Goal: Task Accomplishment & Management: Complete application form

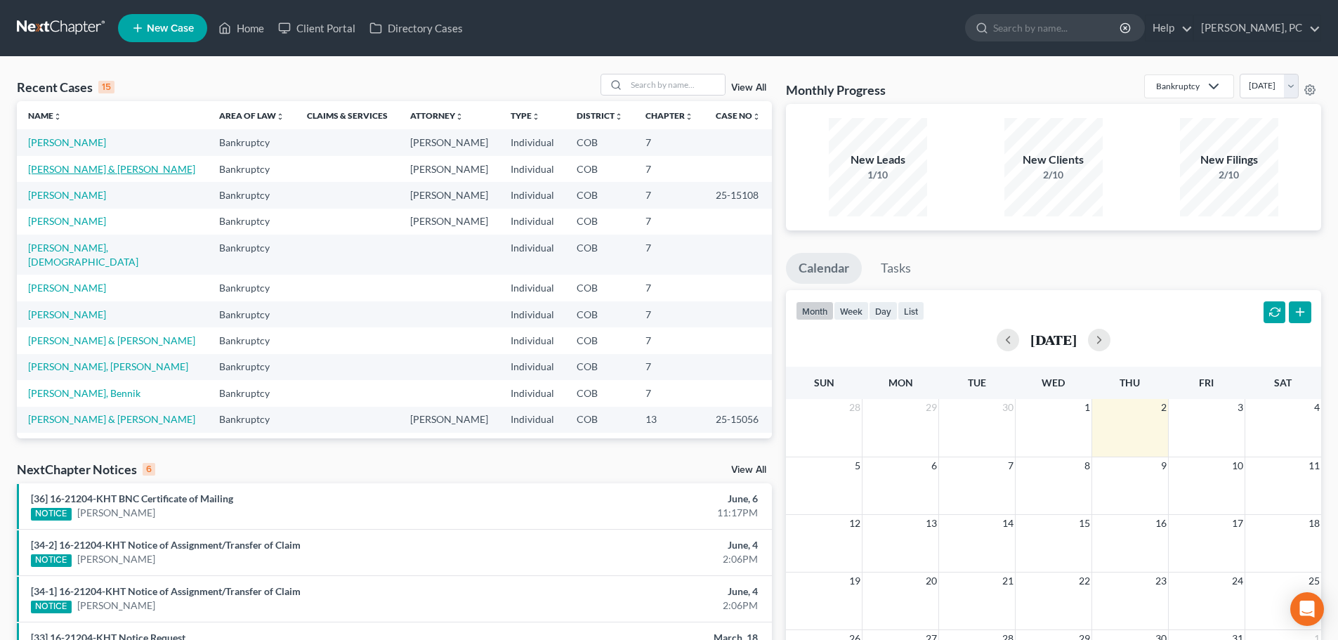
click at [55, 163] on link "[PERSON_NAME] & [PERSON_NAME]" at bounding box center [111, 169] width 167 height 12
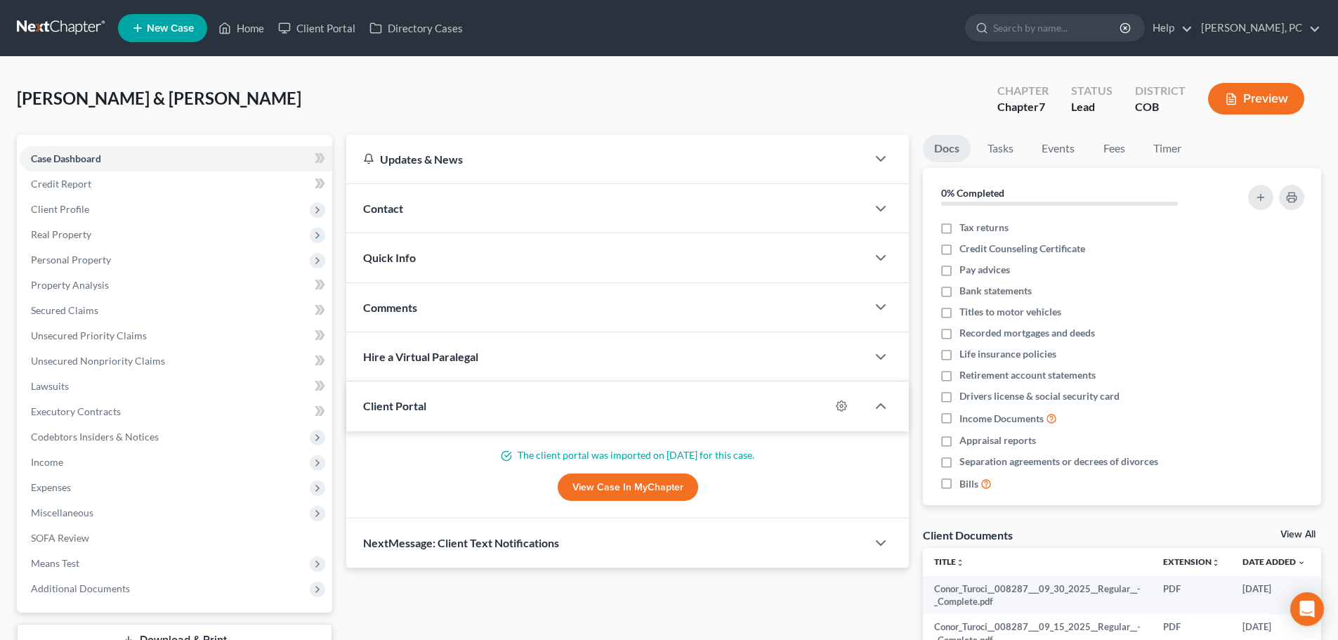
click at [619, 490] on link "View Case in MyChapter" at bounding box center [628, 487] width 140 height 28
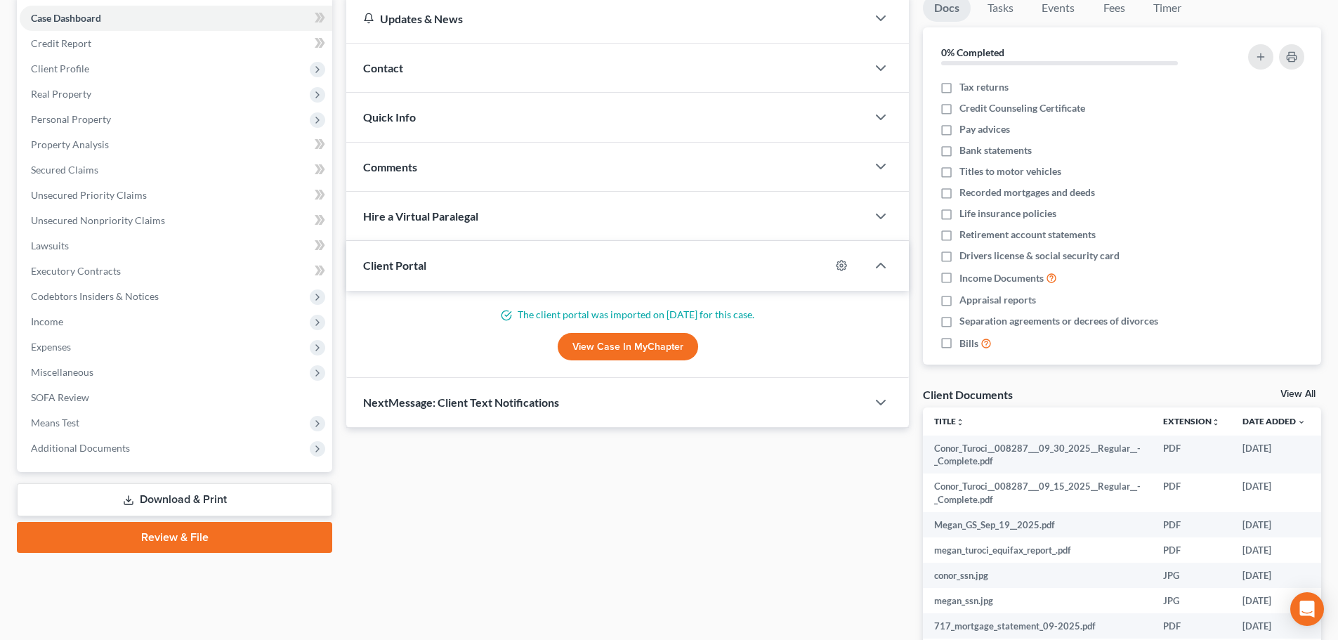
click at [1293, 393] on link "View All" at bounding box center [1298, 394] width 35 height 10
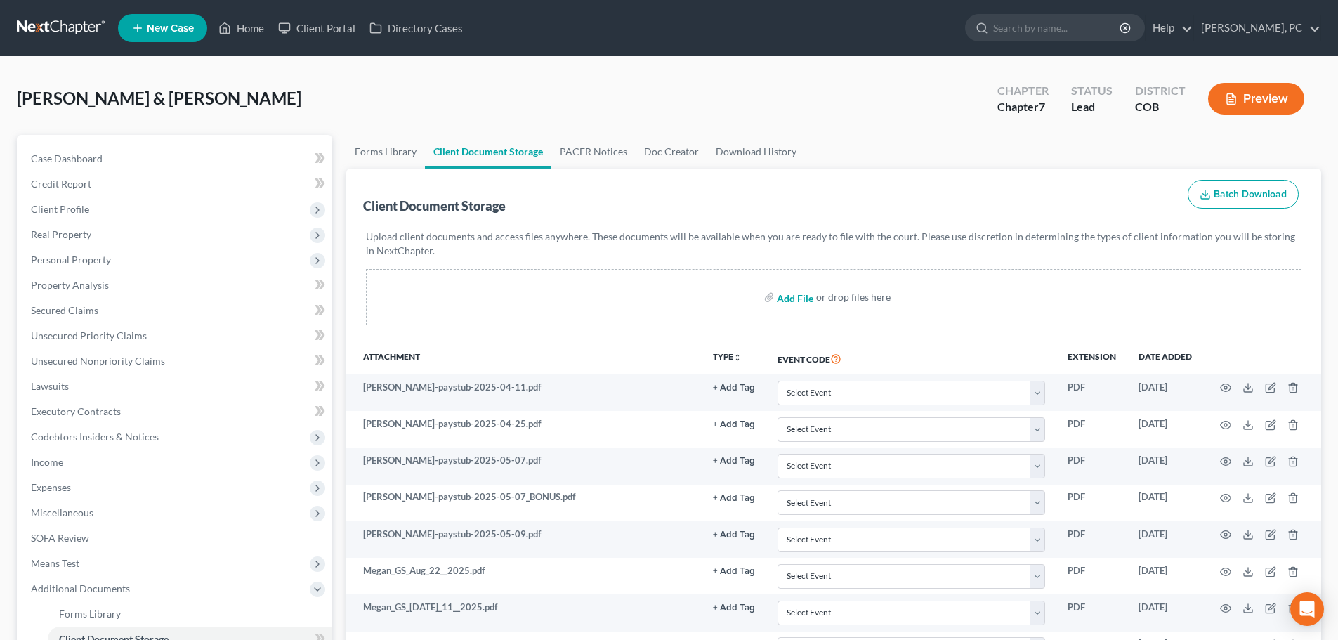
click at [782, 292] on input "file" at bounding box center [794, 297] width 34 height 25
type input "C:\fakepath\Pay advices for filing.pdf"
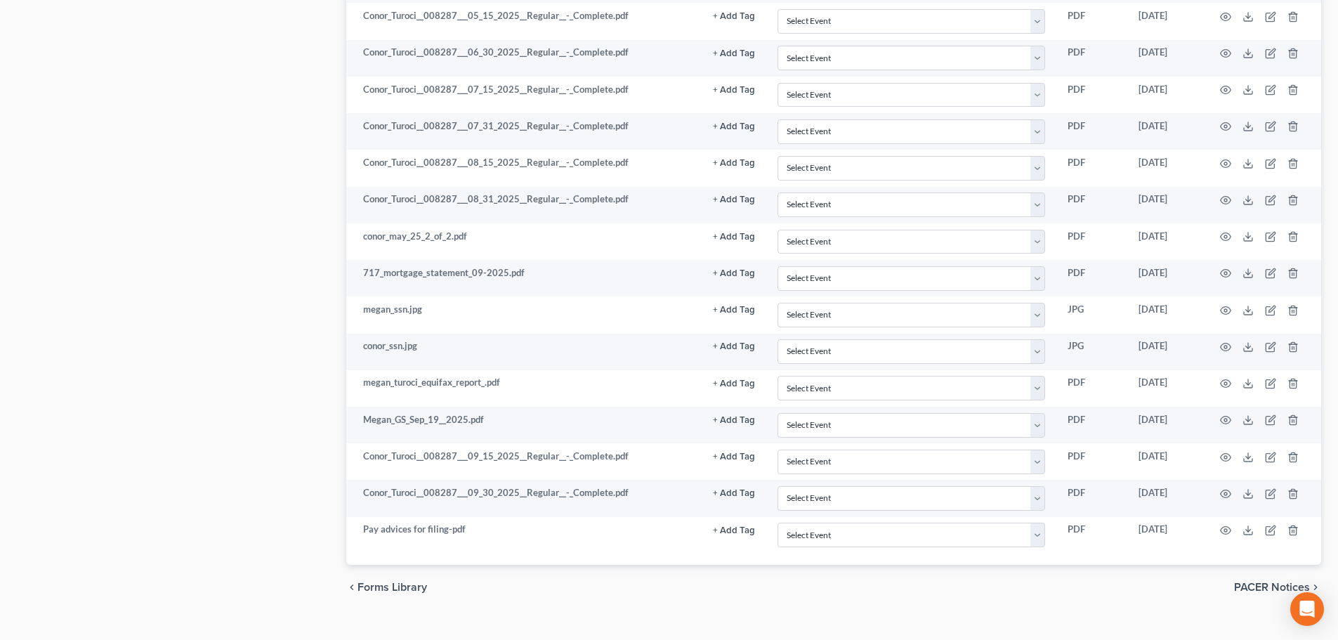
scroll to position [1385, 0]
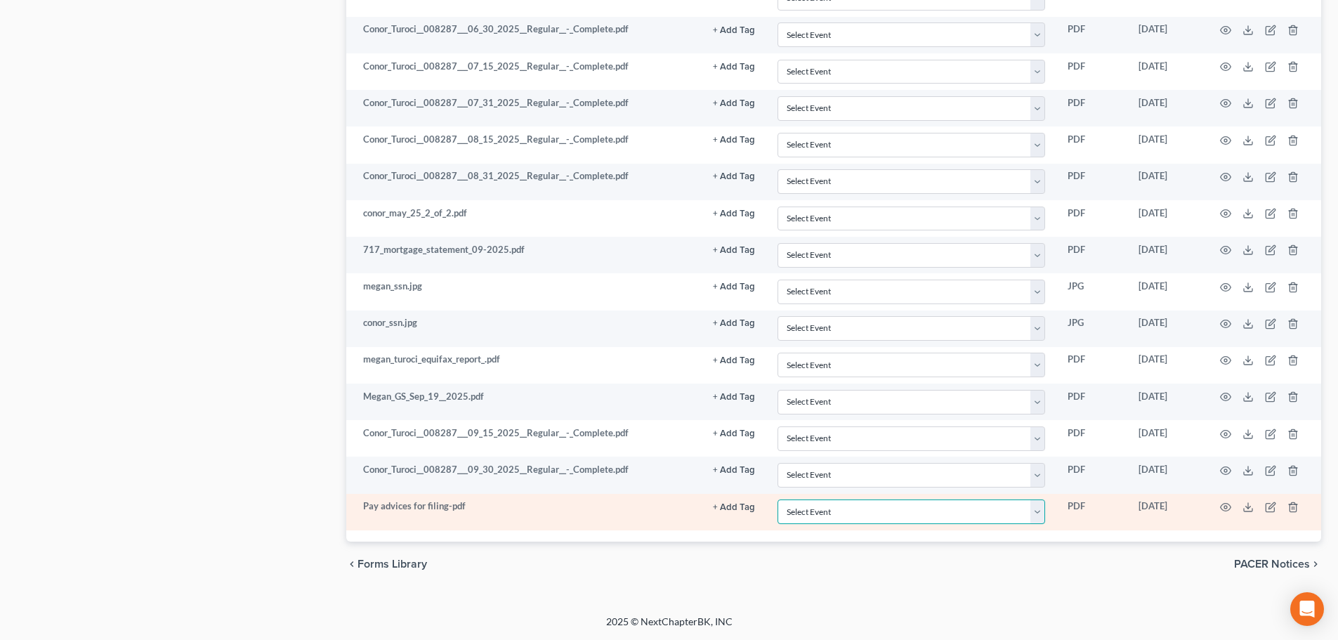
click at [804, 520] on select "Select Event 1009-1.1 Notice of Amendments 20 Largest Unsecured Creditors Amend…" at bounding box center [912, 511] width 268 height 25
select select "28"
click at [778, 499] on select "Select Event 1009-1.1 Notice of Amendments 20 Largest Unsecured Creditors Amend…" at bounding box center [912, 511] width 268 height 25
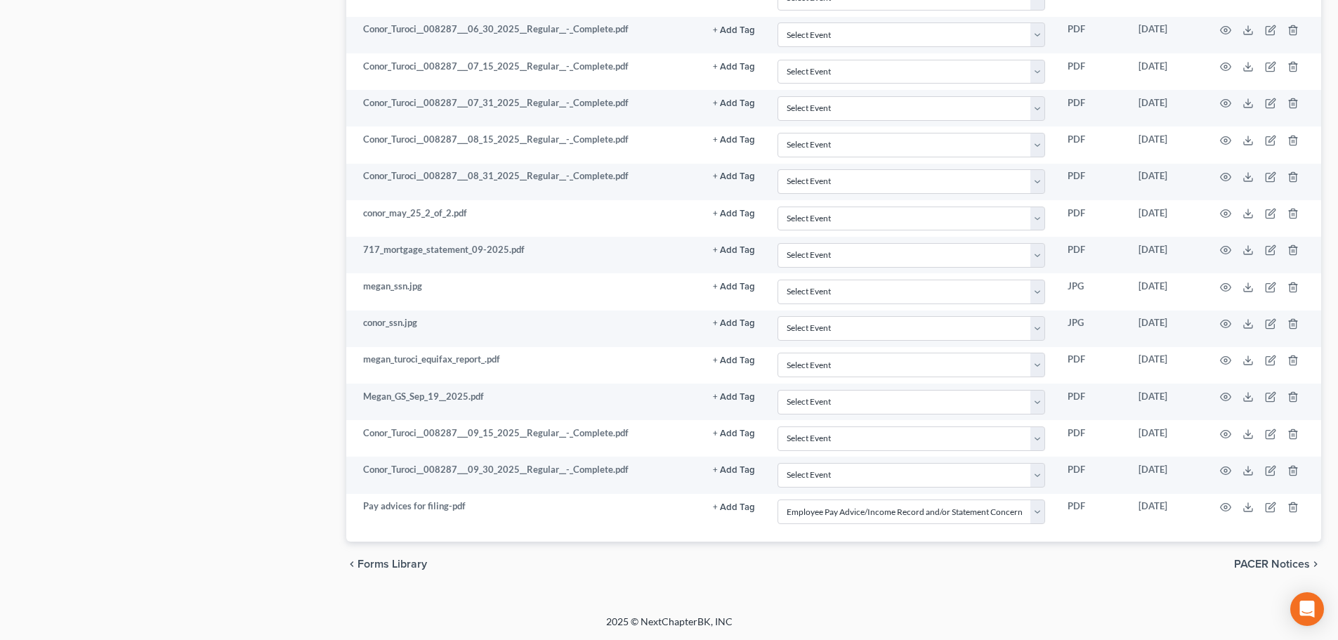
click at [676, 550] on div "chevron_left Forms Library PACER Notices chevron_right" at bounding box center [833, 564] width 975 height 45
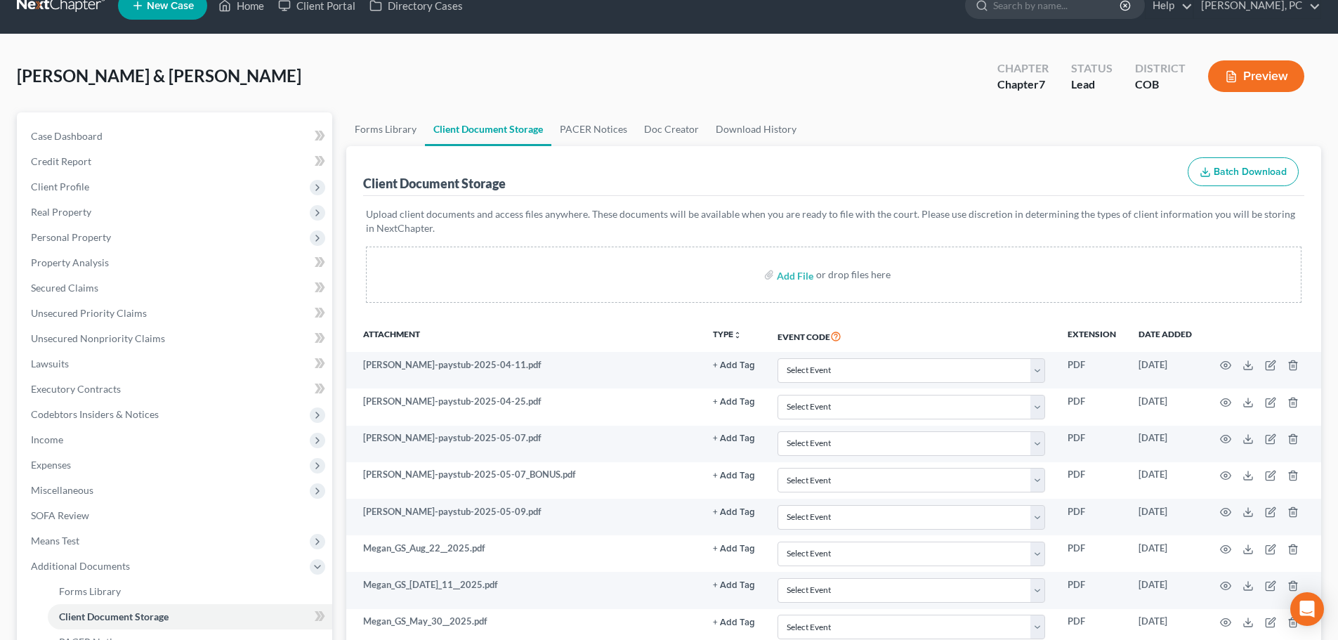
scroll to position [0, 0]
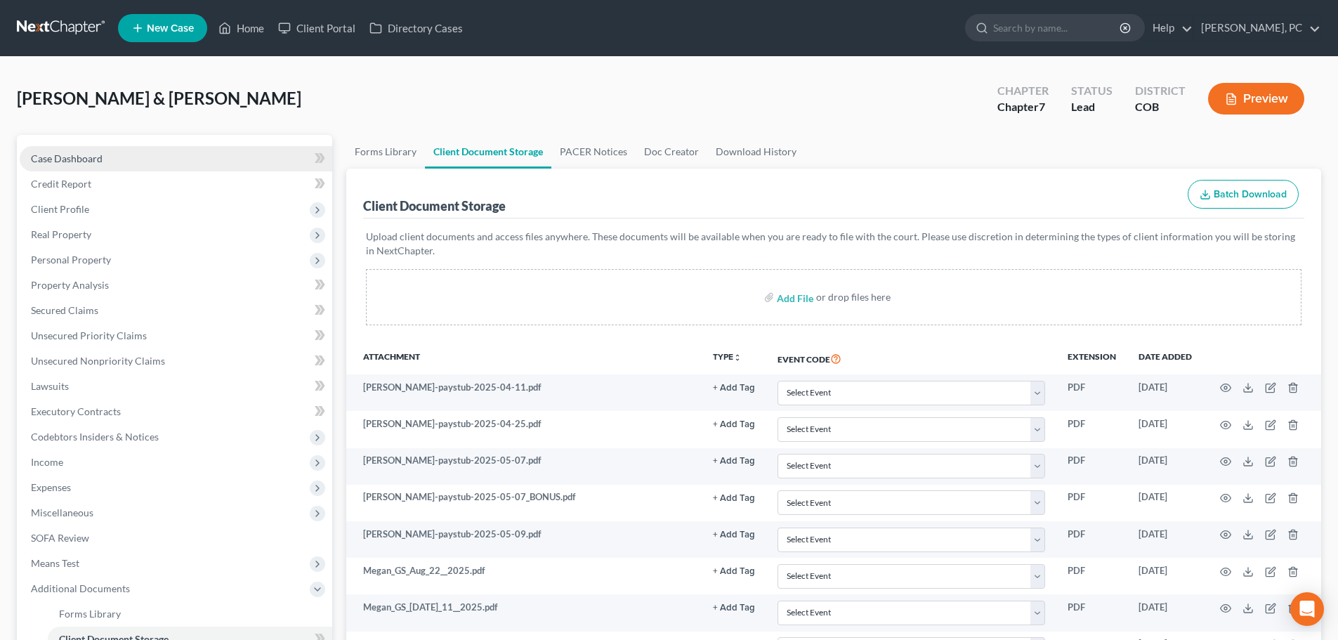
click at [50, 155] on span "Case Dashboard" at bounding box center [67, 158] width 72 height 12
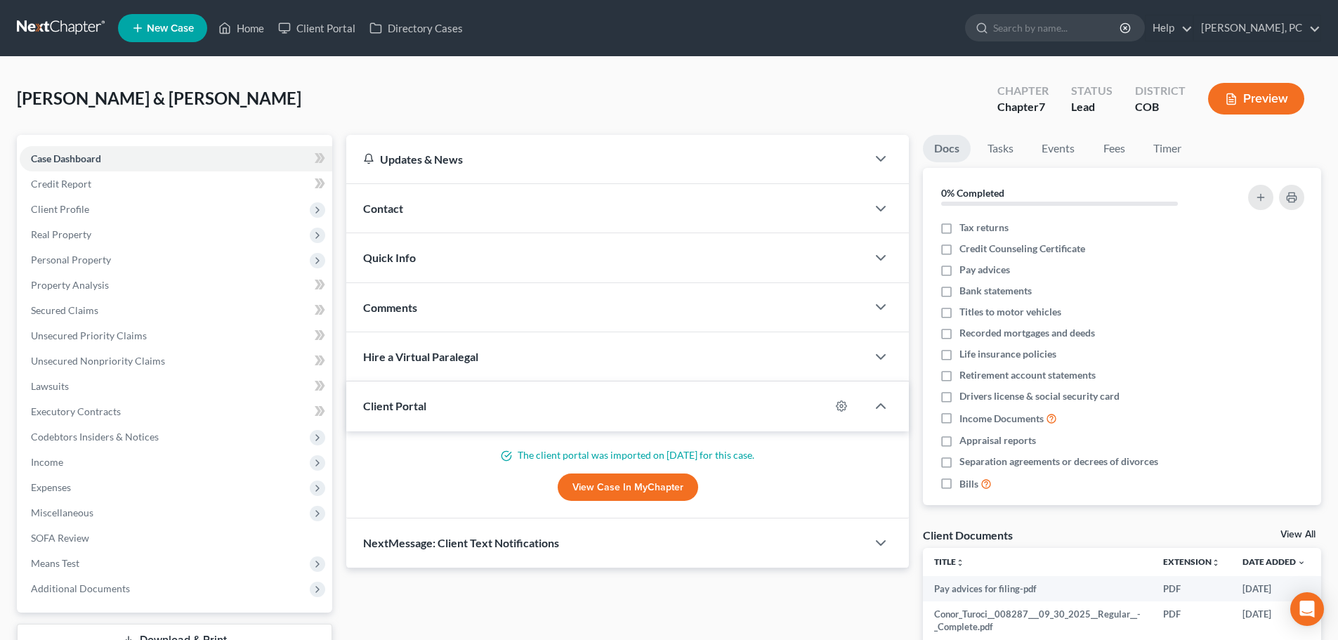
click at [911, 338] on div "Updates & News × Colorado District Notes: Take a look at NextChapter's District…" at bounding box center [627, 493] width 577 height 717
click at [115, 359] on span "Unsecured Nonpriority Claims" at bounding box center [98, 361] width 134 height 12
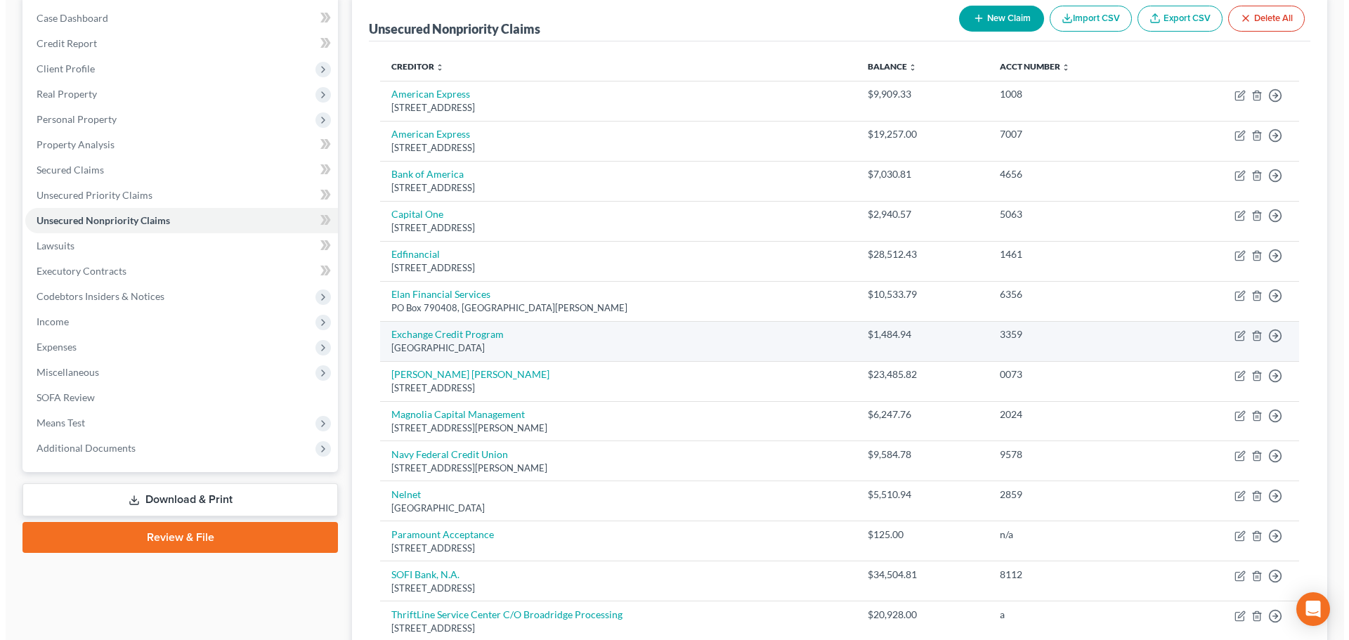
scroll to position [211, 0]
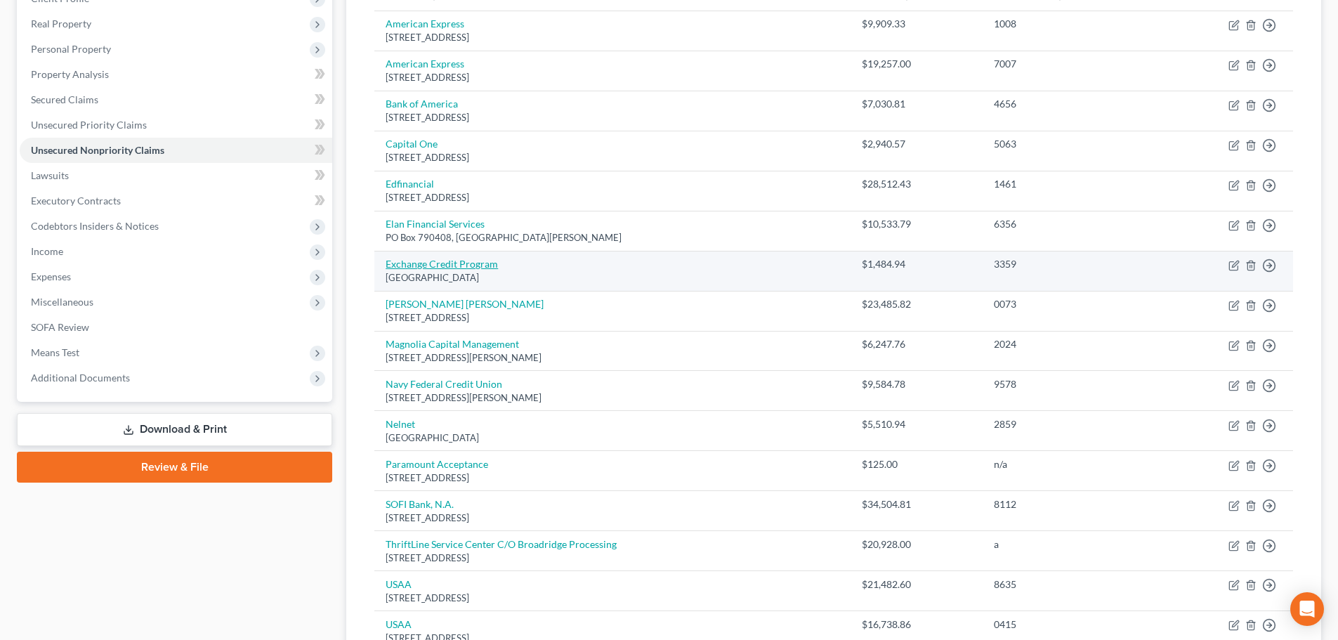
click at [457, 260] on link "Exchange Credit Program" at bounding box center [442, 264] width 112 height 12
select select "45"
select select "2"
select select "0"
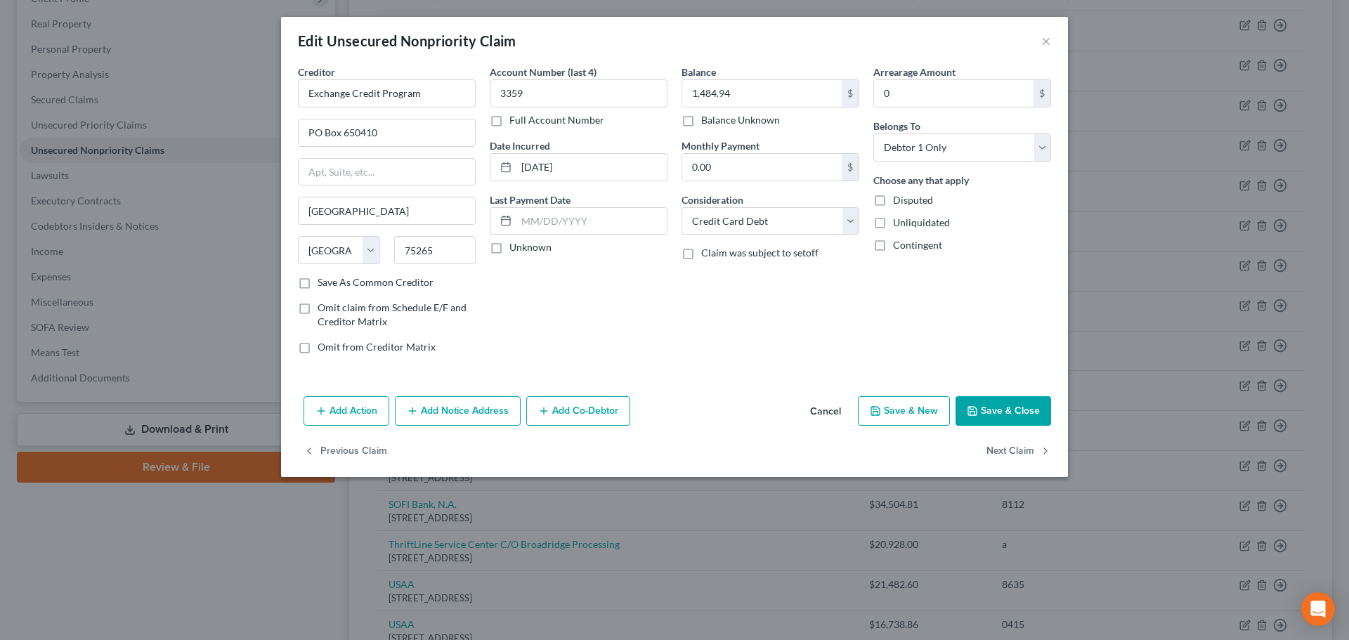
click at [443, 414] on button "Add Notice Address" at bounding box center [458, 411] width 126 height 30
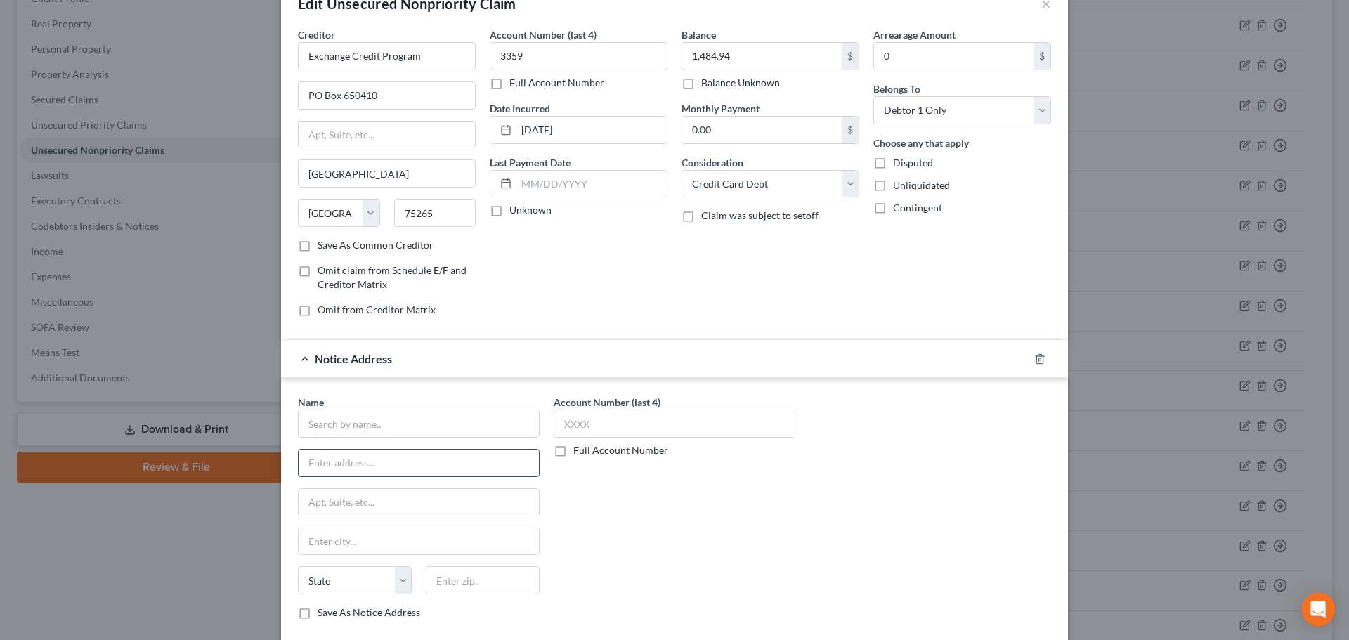
scroll to position [70, 0]
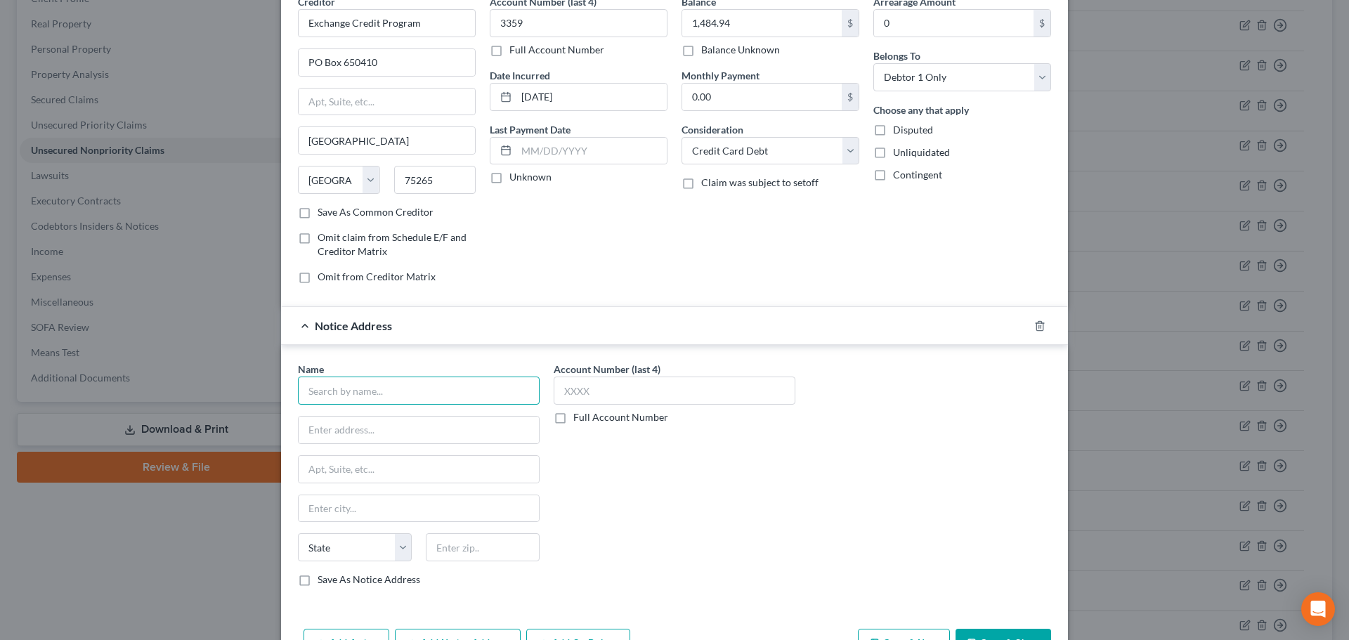
click at [439, 397] on input "text" at bounding box center [419, 391] width 242 height 28
type input "AAFES"
click at [365, 426] on input "text" at bounding box center [419, 430] width 240 height 27
paste input "3911 S Walton Walker Blvd"
type input "3911 S Walton Walker Blvd"
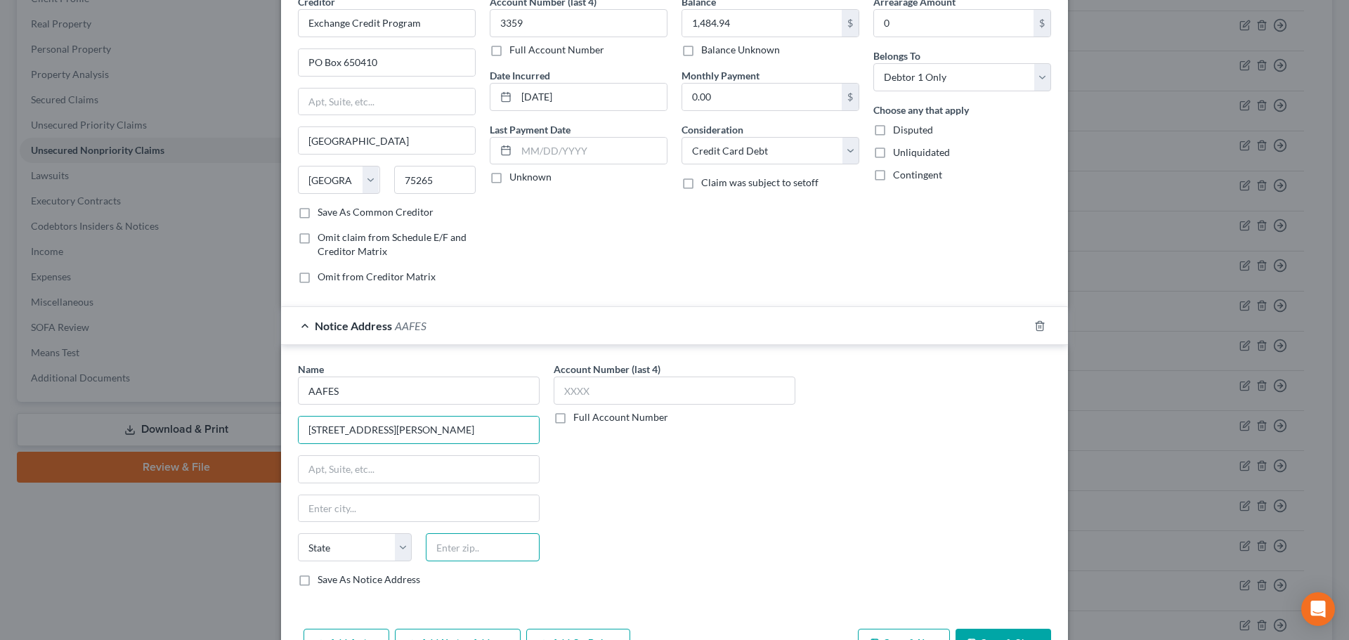
click at [476, 561] on input "text" at bounding box center [483, 547] width 114 height 28
type input "75236"
type input "Dallas"
select select "45"
click at [507, 555] on input "75236" at bounding box center [483, 547] width 114 height 28
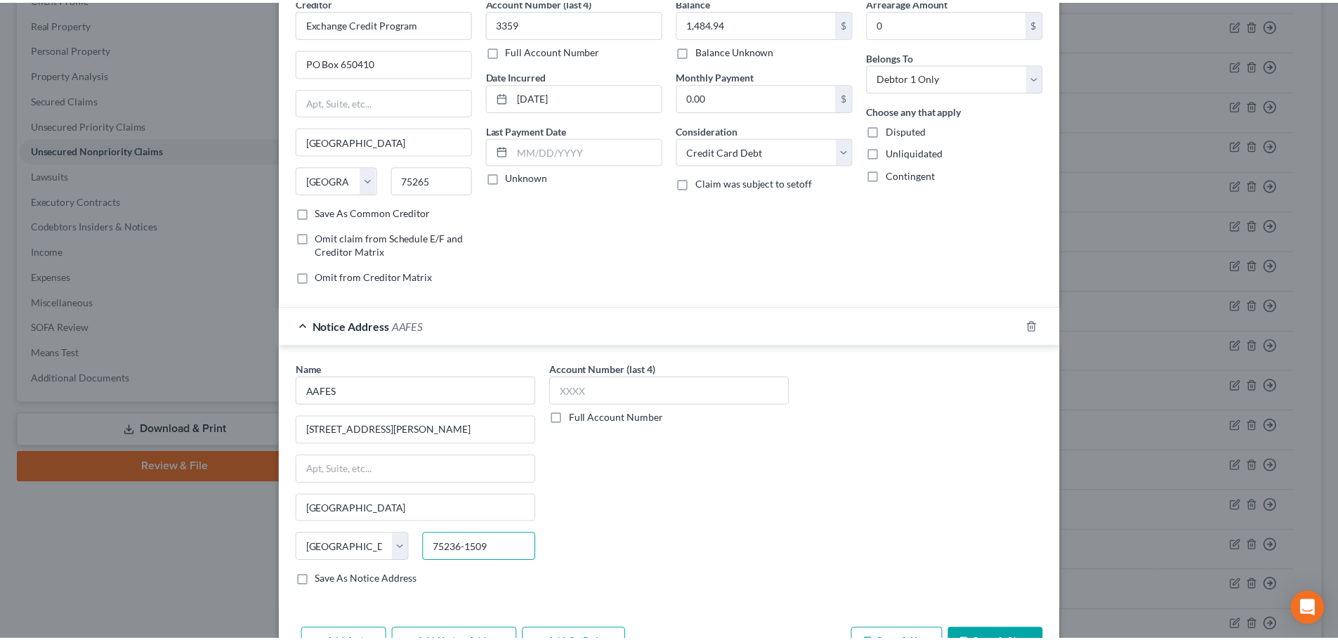
scroll to position [140, 0]
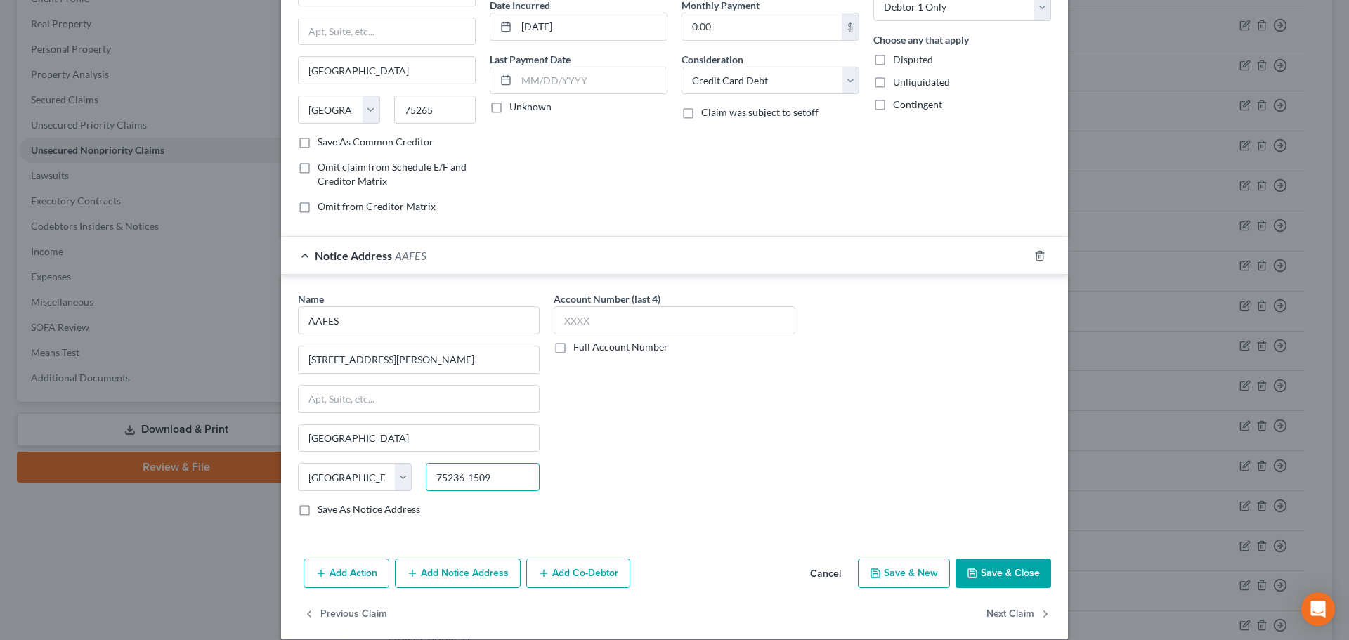
type input "75236-1509"
click at [318, 514] on label "Save As Notice Address" at bounding box center [369, 509] width 103 height 14
click at [323, 511] on input "Save As Notice Address" at bounding box center [327, 506] width 9 height 9
click at [998, 578] on button "Save & Close" at bounding box center [1003, 573] width 96 height 30
checkbox input "false"
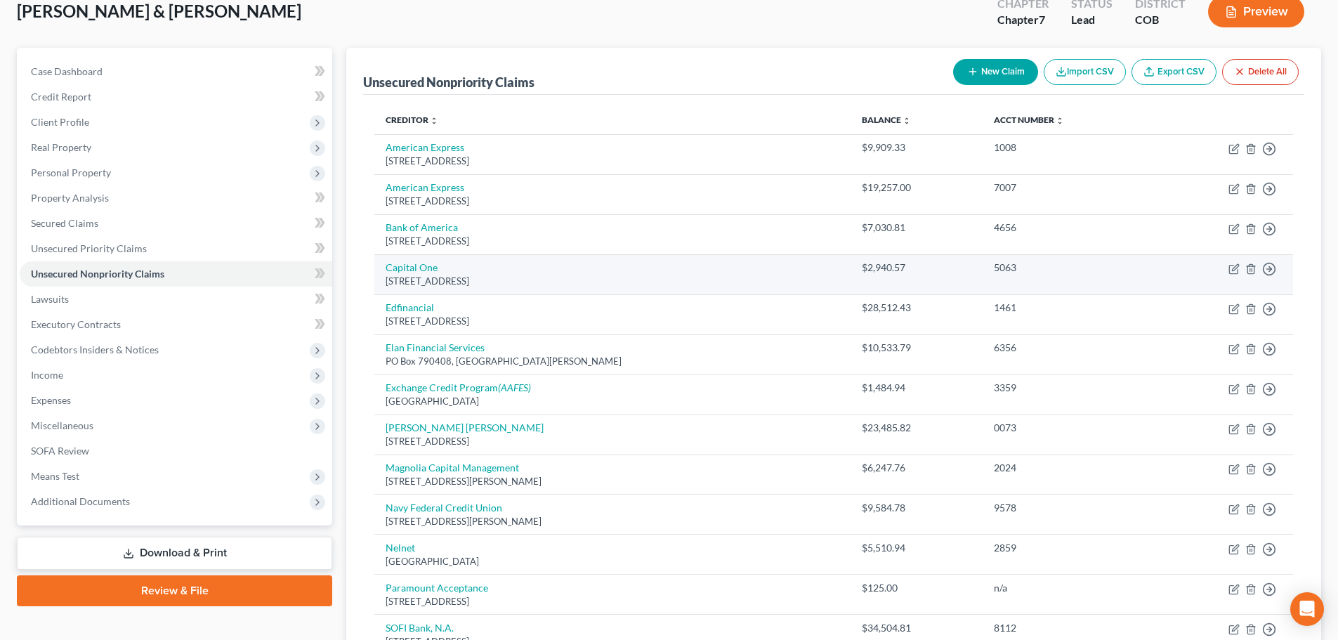
scroll to position [0, 0]
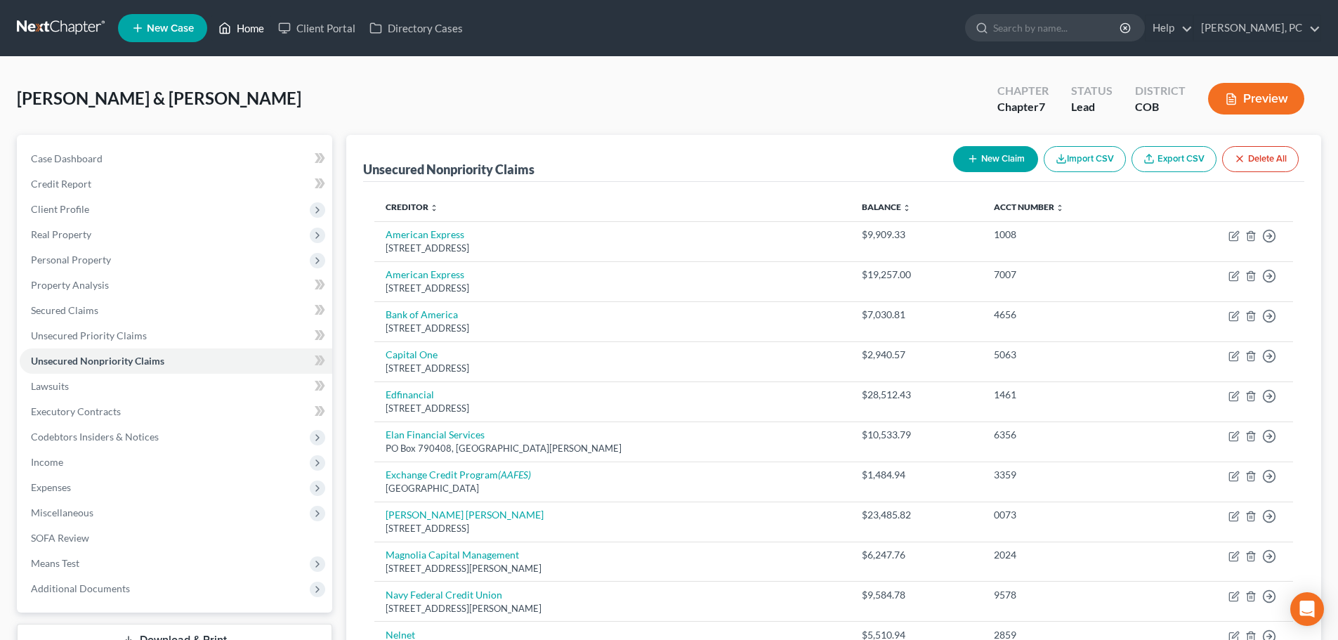
click at [238, 30] on link "Home" at bounding box center [241, 27] width 60 height 25
